Goal: Register for event/course

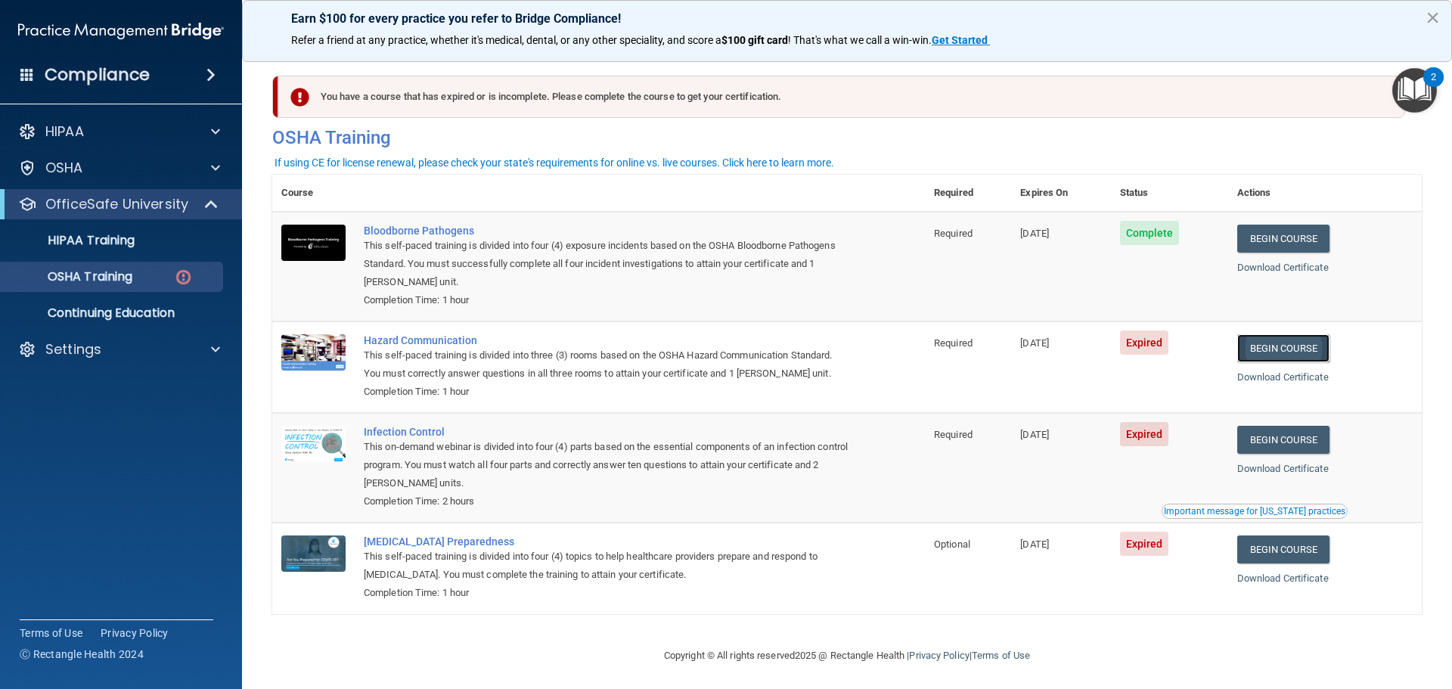
click at [1287, 346] on link "Begin Course" at bounding box center [1284, 348] width 92 height 28
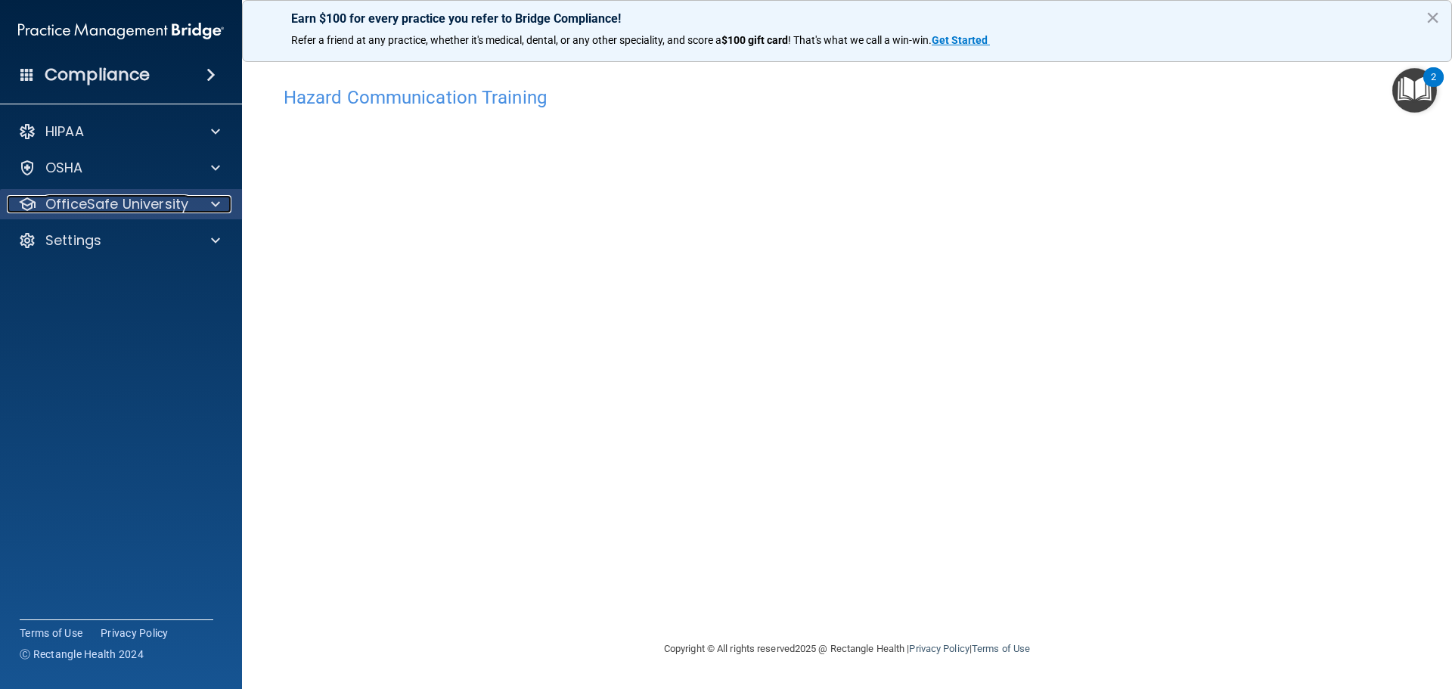
click at [99, 208] on p "OfficeSafe University" at bounding box center [116, 204] width 143 height 18
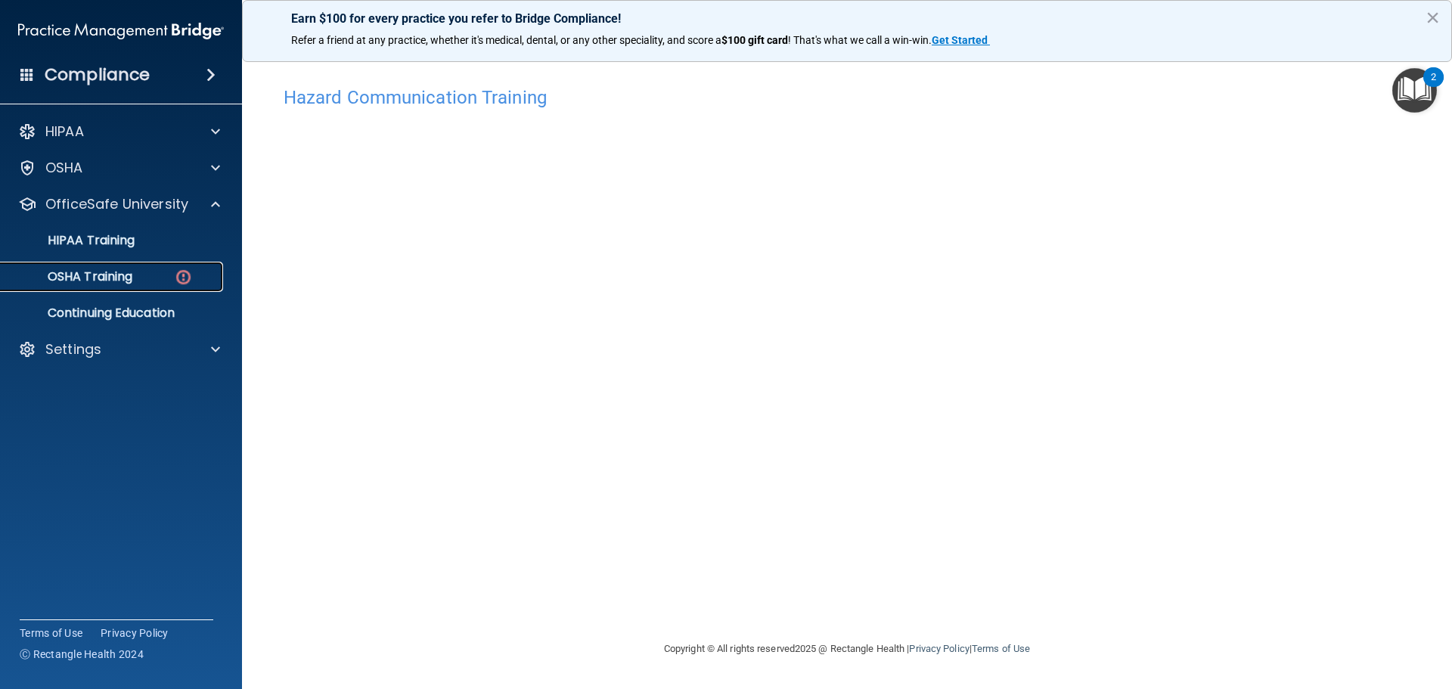
click at [124, 276] on p "OSHA Training" at bounding box center [71, 276] width 123 height 15
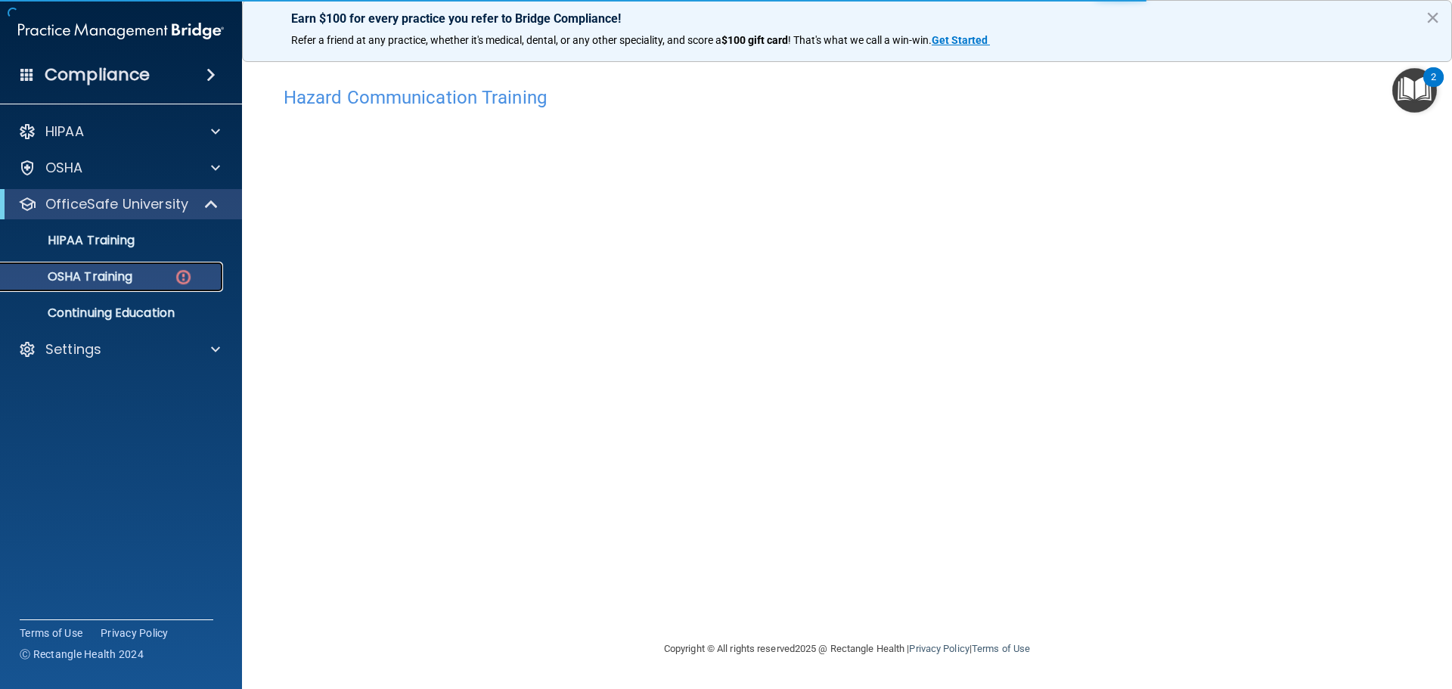
click at [185, 278] on img at bounding box center [183, 277] width 19 height 19
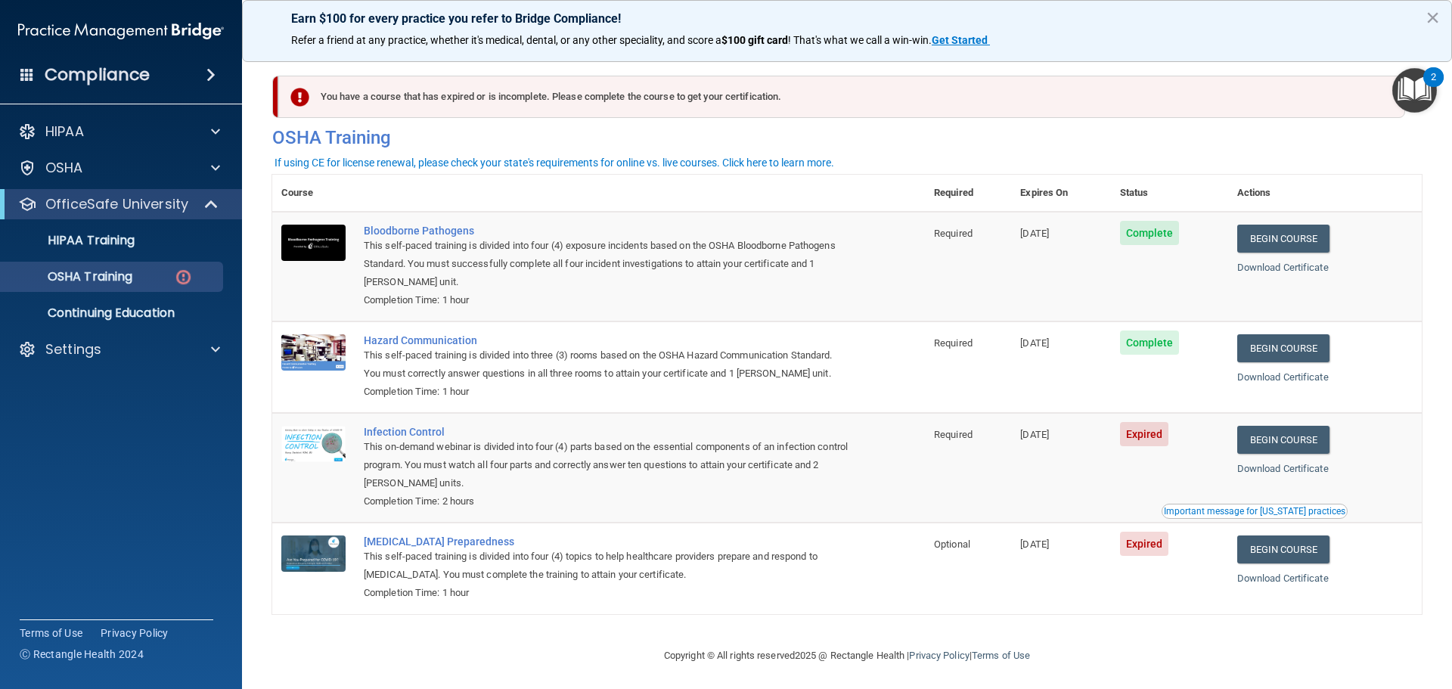
click at [1144, 441] on span "Expired" at bounding box center [1144, 434] width 49 height 24
click at [1297, 441] on link "Begin Course" at bounding box center [1284, 440] width 92 height 28
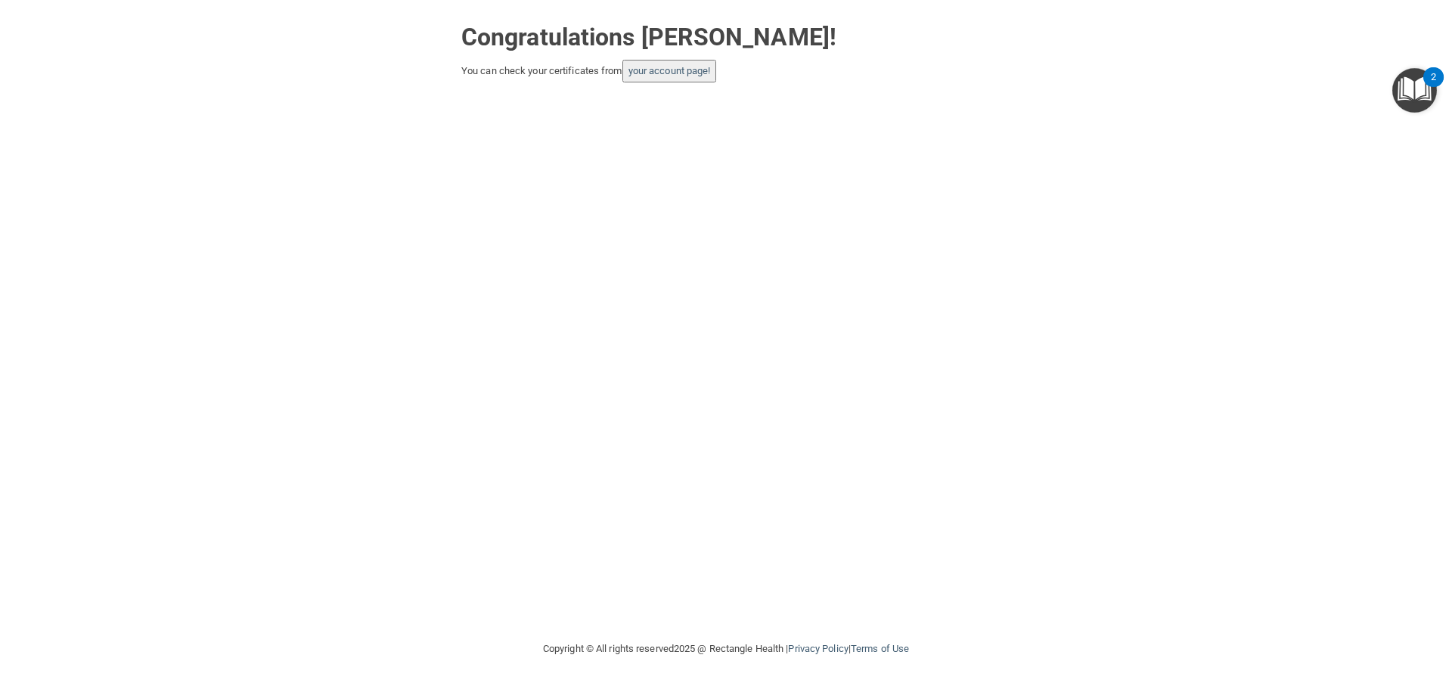
click at [525, 37] on strong "Congratulations Julie Birkhahn!" at bounding box center [648, 37] width 375 height 29
click at [514, 64] on div "You can check your certificates from your account page!" at bounding box center [725, 71] width 529 height 23
click at [539, 47] on strong "Congratulations Julie Birkhahn!" at bounding box center [648, 37] width 375 height 29
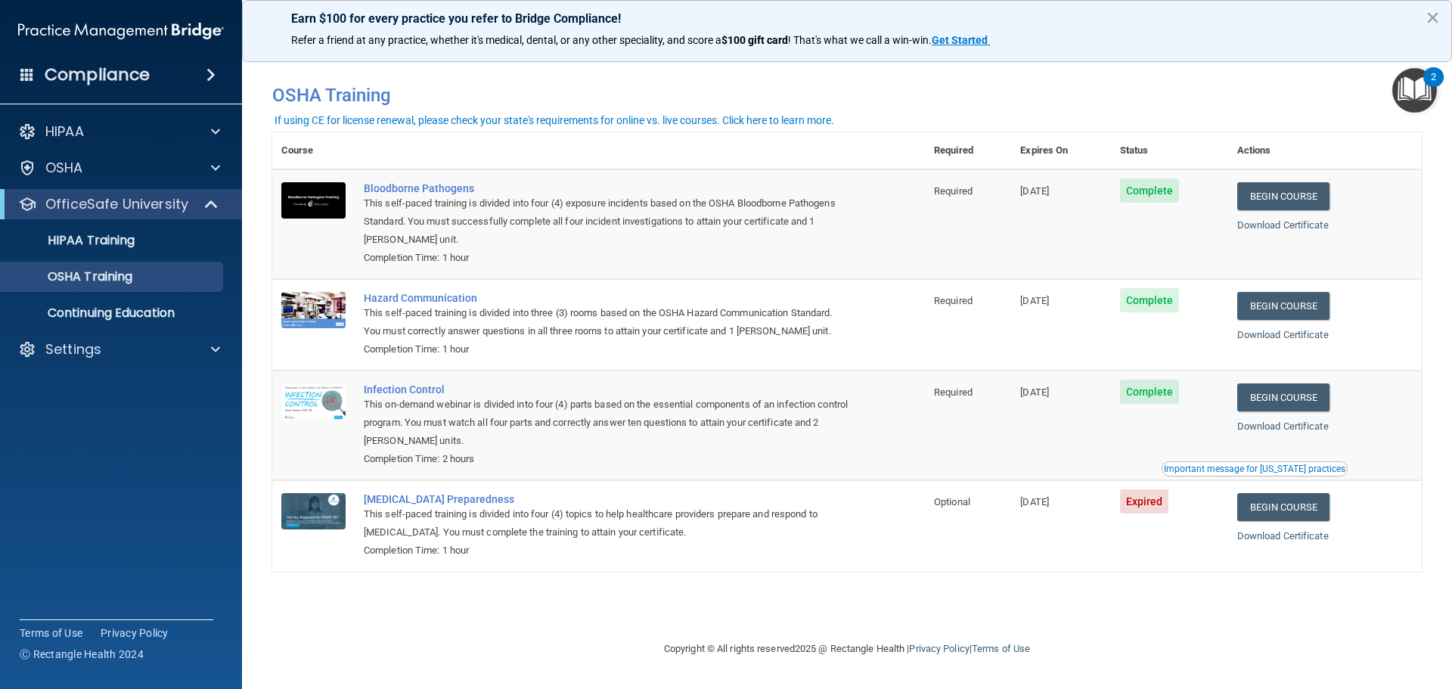
click at [271, 560] on main "You have a course that has expired or is incomplete. Please complete the course…" at bounding box center [847, 368] width 1210 height 641
